Goal: Task Accomplishment & Management: Manage account settings

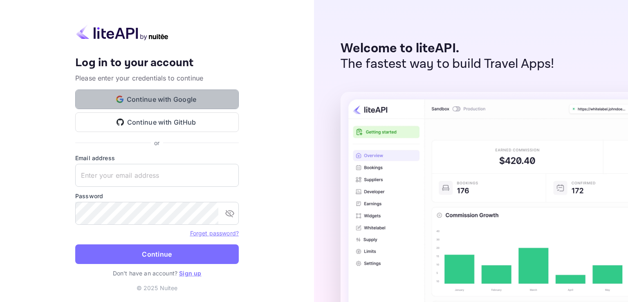
click at [151, 96] on button "Continue with Google" at bounding box center [157, 100] width 164 height 20
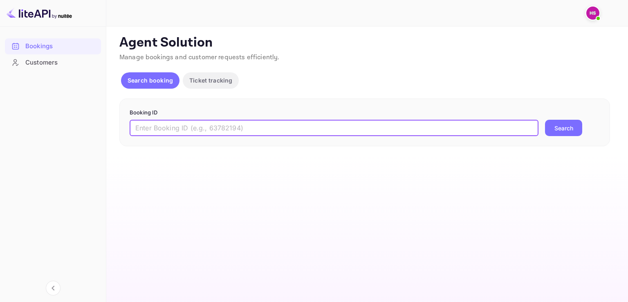
click at [191, 130] on input "text" at bounding box center [334, 128] width 409 height 16
paste input "4316207"
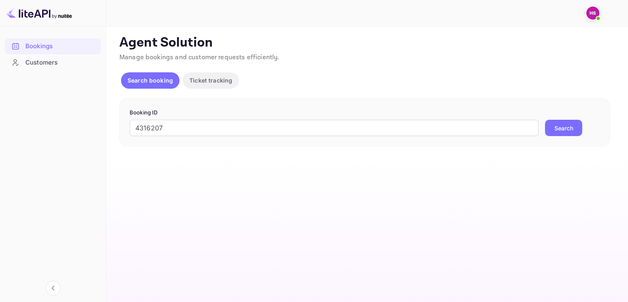
click at [558, 127] on button "Search" at bounding box center [563, 128] width 37 height 16
click at [173, 125] on input "4316207" at bounding box center [334, 128] width 409 height 16
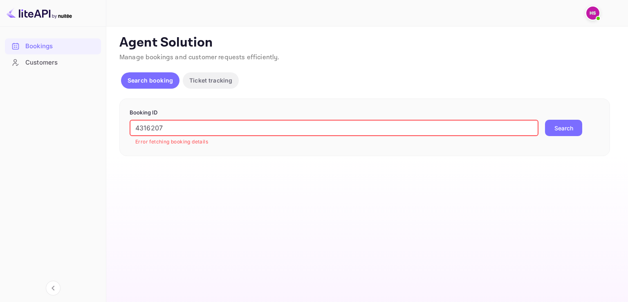
drag, startPoint x: 173, startPoint y: 125, endPoint x: 113, endPoint y: 124, distance: 59.7
click at [113, 124] on div "Unsaved Changes Ticket Affiliate URL [URL][DOMAIN_NAME] Business partner name N…" at bounding box center [362, 92] width 512 height 130
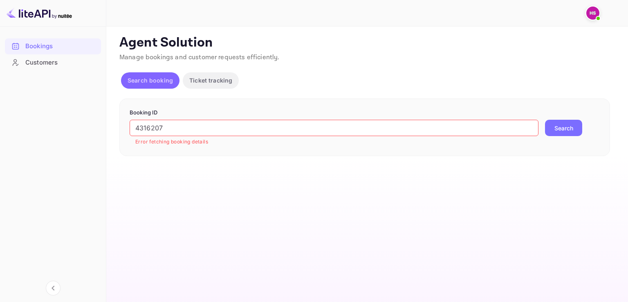
click at [147, 73] on button "Search booking" at bounding box center [150, 80] width 58 height 16
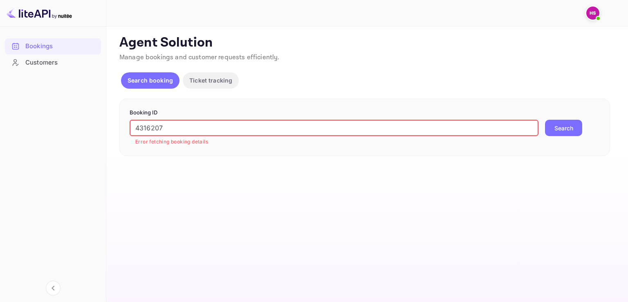
click at [137, 127] on input "4316207" at bounding box center [334, 128] width 409 height 16
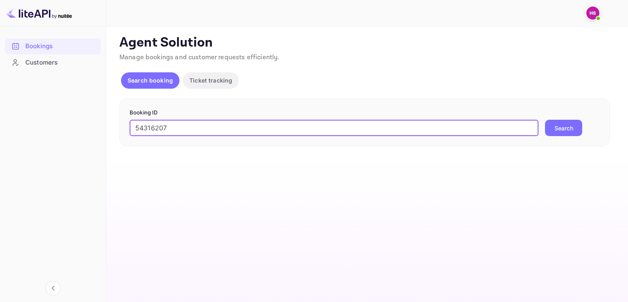
type input "54316207"
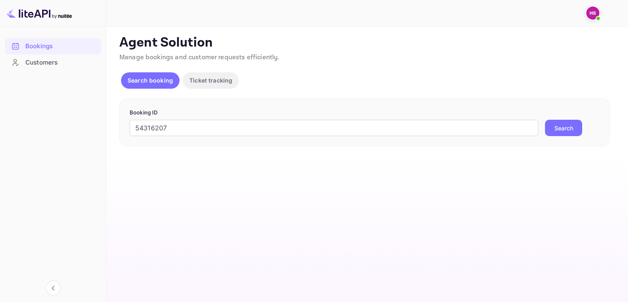
click at [558, 124] on button "Search" at bounding box center [563, 128] width 37 height 16
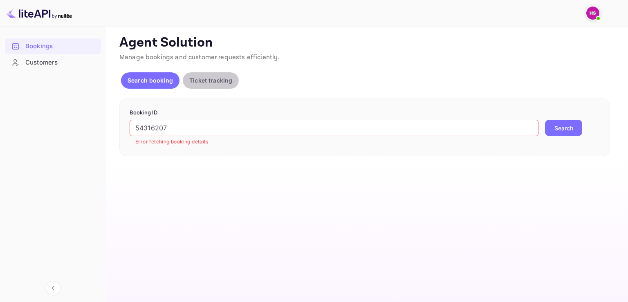
click at [197, 76] on p "Ticket tracking" at bounding box center [210, 80] width 43 height 9
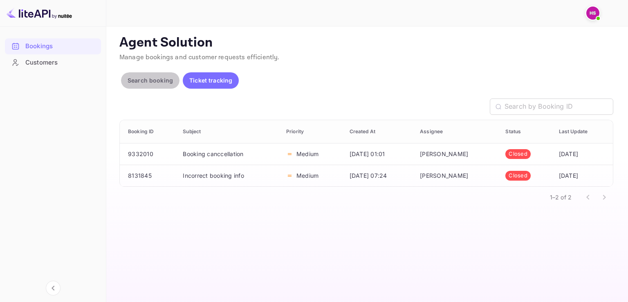
click at [148, 79] on p "Search booking" at bounding box center [150, 80] width 45 height 9
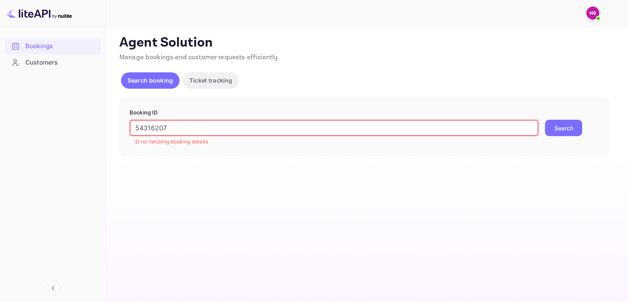
drag, startPoint x: 171, startPoint y: 129, endPoint x: 117, endPoint y: 128, distance: 53.6
click at [117, 128] on div "Ticket Affiliate URL [URL][DOMAIN_NAME] Business partner name Nuitee Travel Cus…" at bounding box center [367, 95] width 502 height 121
paste input "text"
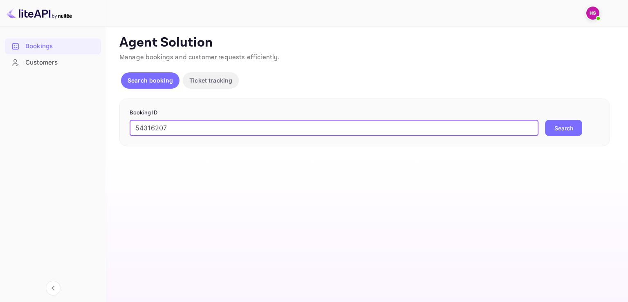
type input "54316207"
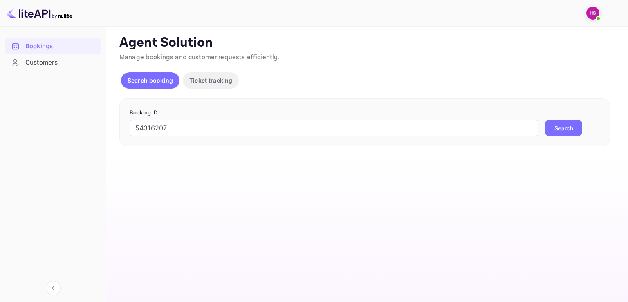
click at [570, 124] on button "Search" at bounding box center [563, 128] width 37 height 16
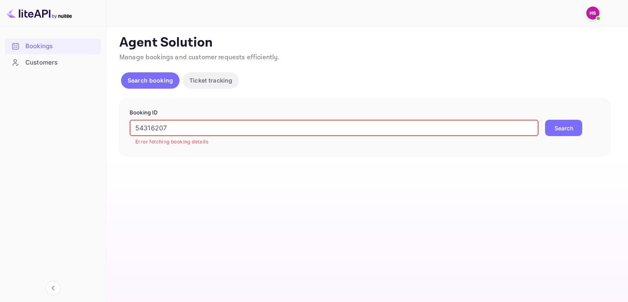
drag, startPoint x: 185, startPoint y: 122, endPoint x: 111, endPoint y: 130, distance: 74.5
click at [111, 130] on div "Unsaved Changes Ticket Affiliate URL [URL][DOMAIN_NAME] Business partner name N…" at bounding box center [362, 92] width 512 height 130
click at [216, 71] on div "Agent Solution Manage bookings and customer requests efficiently. Search bookin…" at bounding box center [366, 95] width 494 height 121
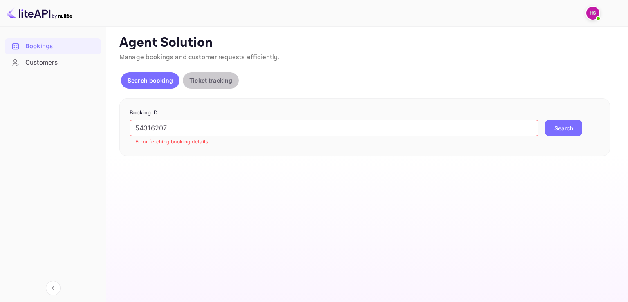
click at [214, 83] on p "Ticket tracking" at bounding box center [210, 80] width 43 height 9
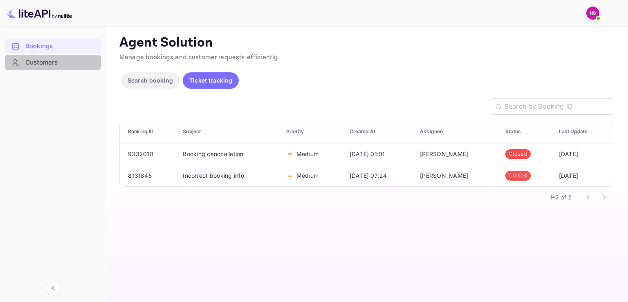
click at [37, 62] on div "Customers" at bounding box center [61, 62] width 72 height 9
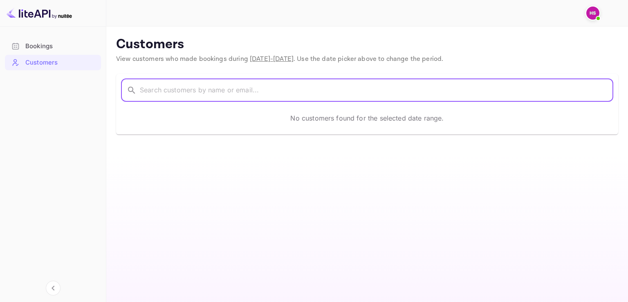
click at [202, 88] on input "text" at bounding box center [376, 90] width 473 height 23
type input "[PERSON_NAME]"
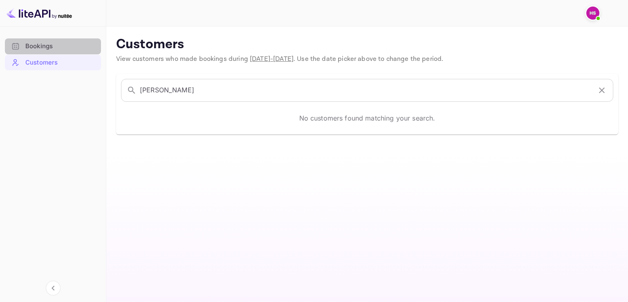
click at [49, 50] on div "Bookings" at bounding box center [61, 46] width 72 height 9
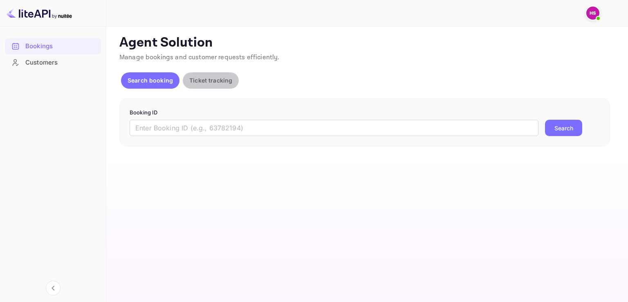
click at [222, 84] on p "Ticket tracking" at bounding box center [210, 80] width 43 height 9
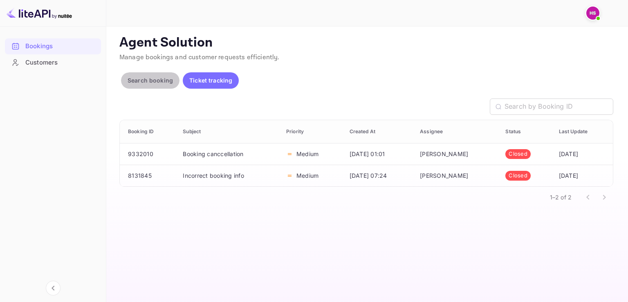
click at [148, 77] on p "Search booking" at bounding box center [150, 80] width 45 height 9
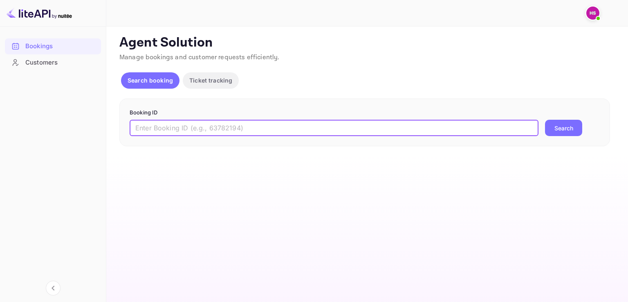
click at [162, 132] on input "text" at bounding box center [334, 128] width 409 height 16
paste input "9845530"
type input "9845530"
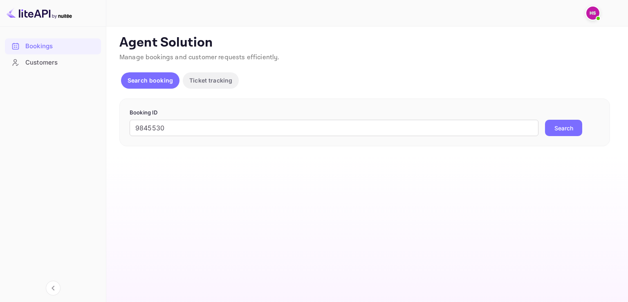
click at [561, 126] on button "Search" at bounding box center [563, 128] width 37 height 16
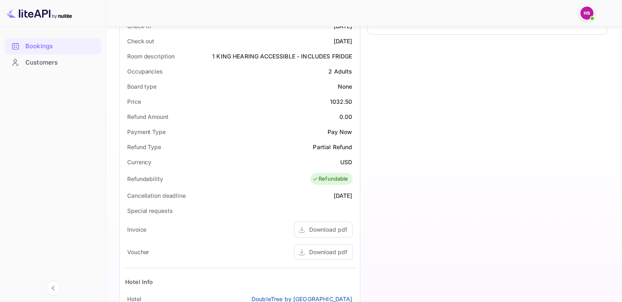
scroll to position [263, 0]
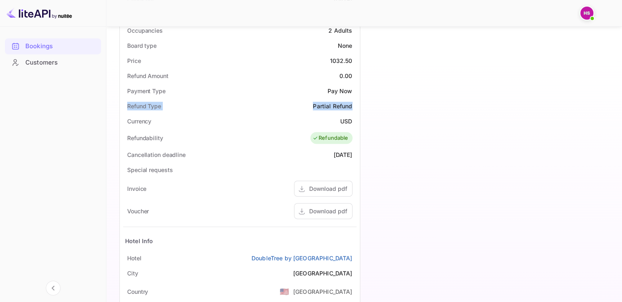
drag, startPoint x: 356, startPoint y: 106, endPoint x: 120, endPoint y: 108, distance: 236.3
click at [120, 108] on div "Status and reservations Booking ID aefcL621w Supplier ID 9845530 HCN 54316207 C…" at bounding box center [240, 147] width 240 height 466
click at [292, 117] on div "Currency USD" at bounding box center [239, 121] width 233 height 15
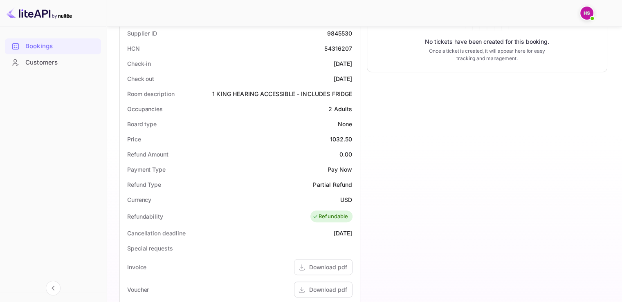
scroll to position [204, 0]
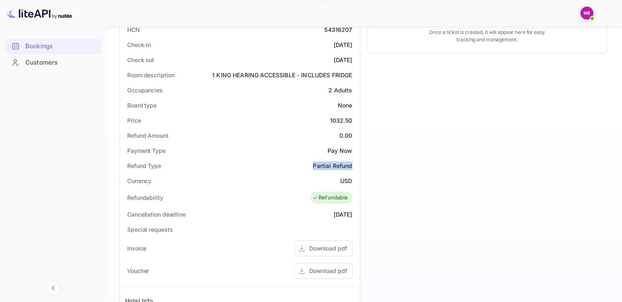
drag, startPoint x: 312, startPoint y: 161, endPoint x: 355, endPoint y: 163, distance: 42.6
click at [355, 163] on div "Refund Type Partial Refund" at bounding box center [239, 165] width 233 height 15
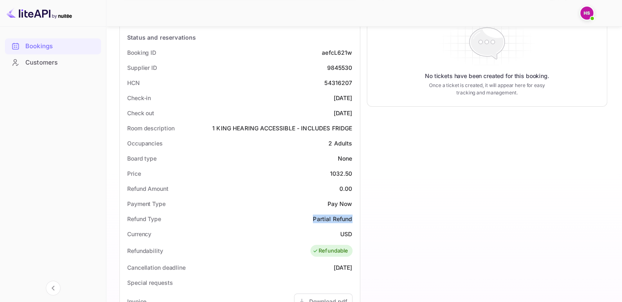
scroll to position [150, 0]
drag, startPoint x: 355, startPoint y: 264, endPoint x: 316, endPoint y: 270, distance: 39.7
click at [316, 270] on div "Cancellation deadline [DATE]" at bounding box center [239, 267] width 233 height 15
click at [323, 251] on div "Refundable" at bounding box center [330, 251] width 36 height 8
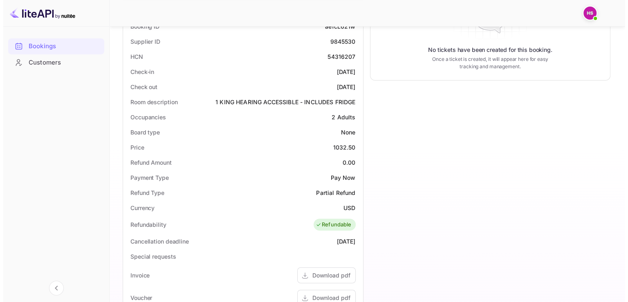
scroll to position [0, 0]
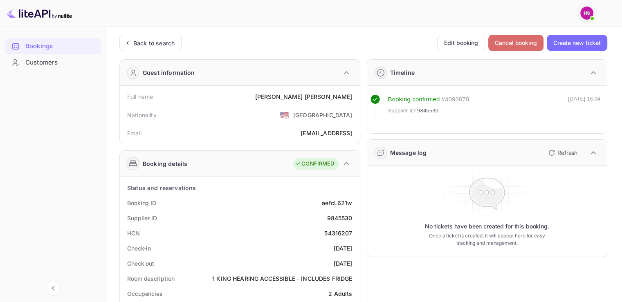
click at [508, 45] on button "Cancel booking" at bounding box center [515, 43] width 55 height 16
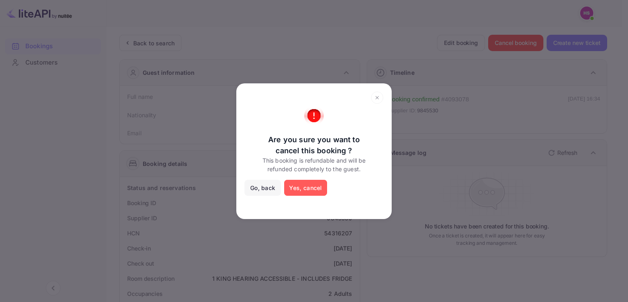
click at [307, 191] on button "Yes, cancel" at bounding box center [305, 188] width 43 height 16
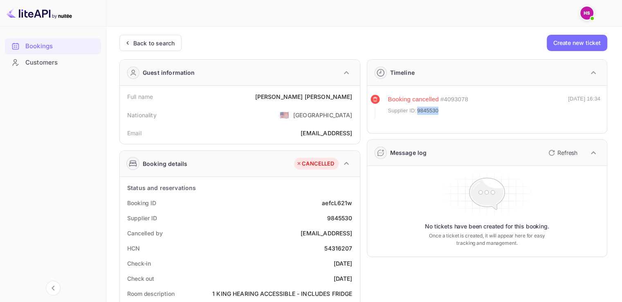
drag, startPoint x: 445, startPoint y: 109, endPoint x: 416, endPoint y: 109, distance: 29.0
click at [416, 109] on div "Supplier ID: 9845530" at bounding box center [428, 111] width 80 height 8
copy div "9845530"
click at [157, 42] on div "Back to search" at bounding box center [153, 43] width 41 height 9
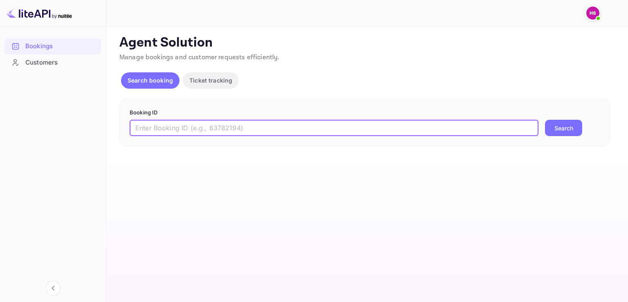
click at [171, 129] on input "text" at bounding box center [334, 128] width 409 height 16
paste input "9845530"
click at [137, 126] on input "9845530" at bounding box center [334, 128] width 409 height 16
type input "9845530"
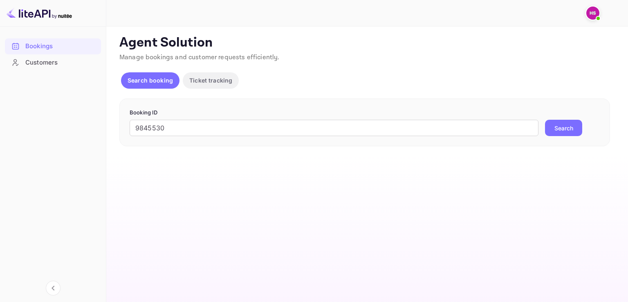
click at [561, 127] on button "Search" at bounding box center [563, 128] width 37 height 16
